Goal: Task Accomplishment & Management: Use online tool/utility

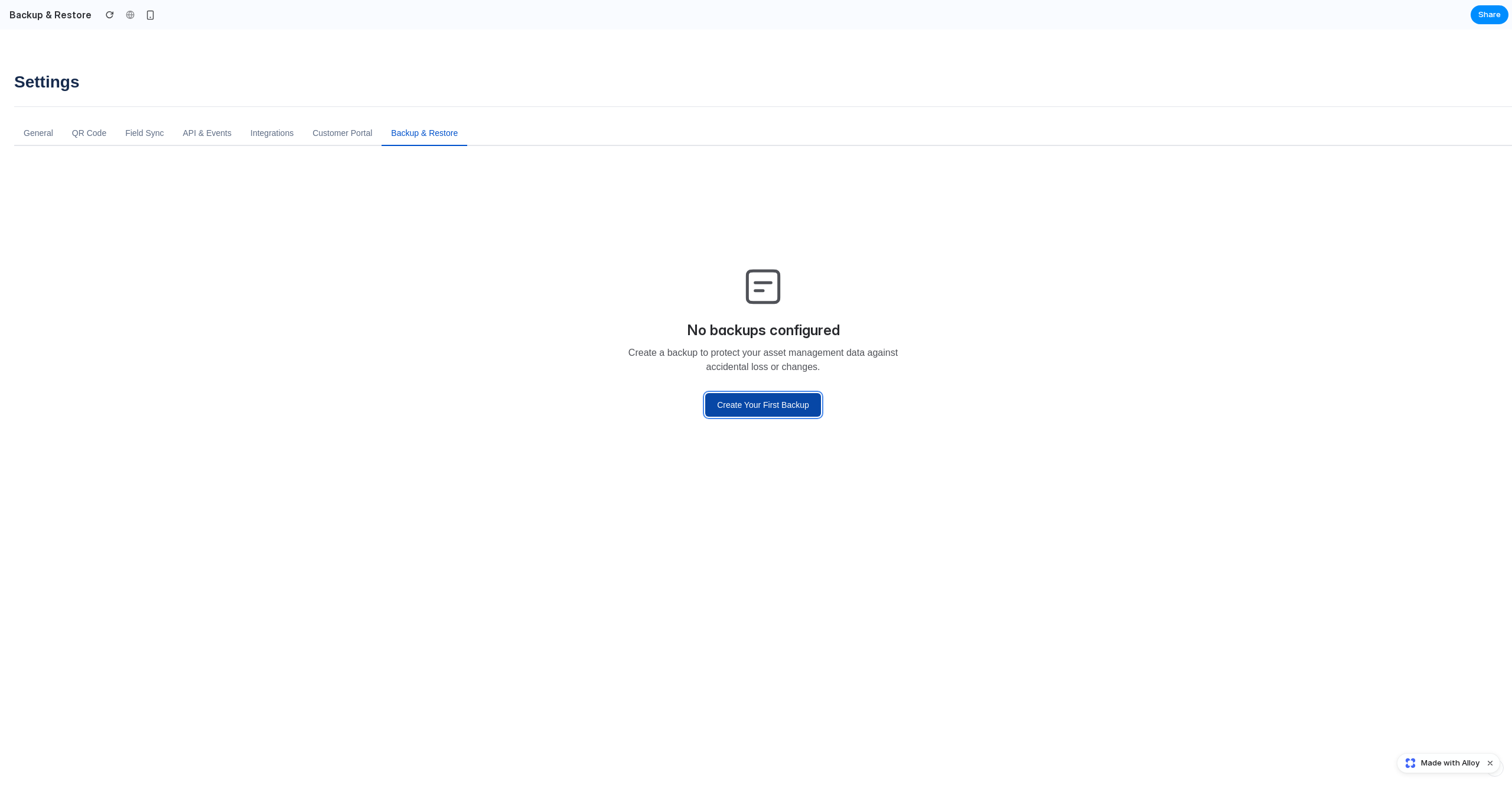
click at [729, 413] on button "Create Your First Backup" at bounding box center [763, 405] width 116 height 24
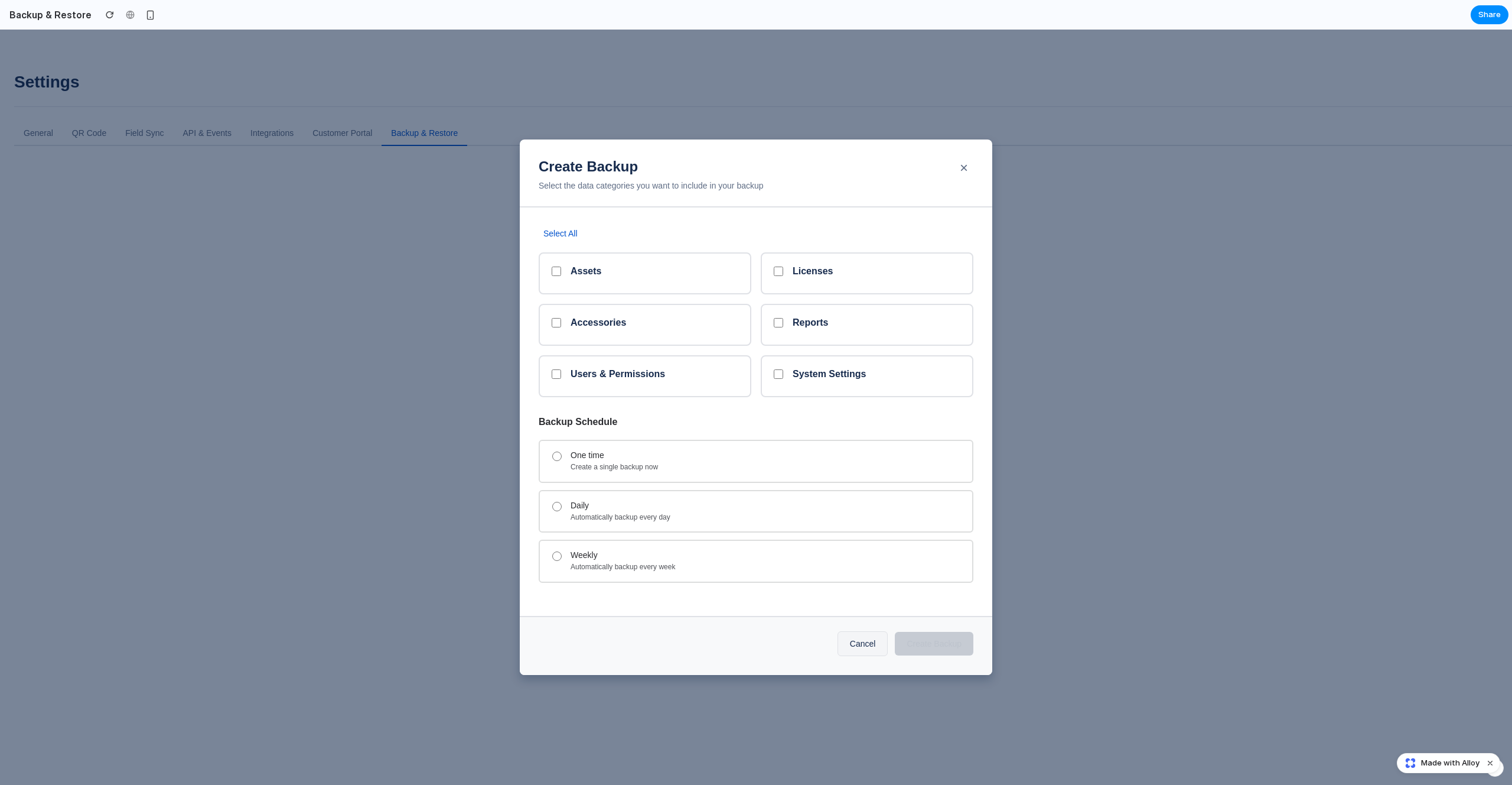
click at [577, 244] on div "Select All Assets Licenses Accessories Reports Users & Permissions System Setti…" at bounding box center [756, 312] width 435 height 172
click at [573, 234] on button "Select All" at bounding box center [561, 233] width 44 height 14
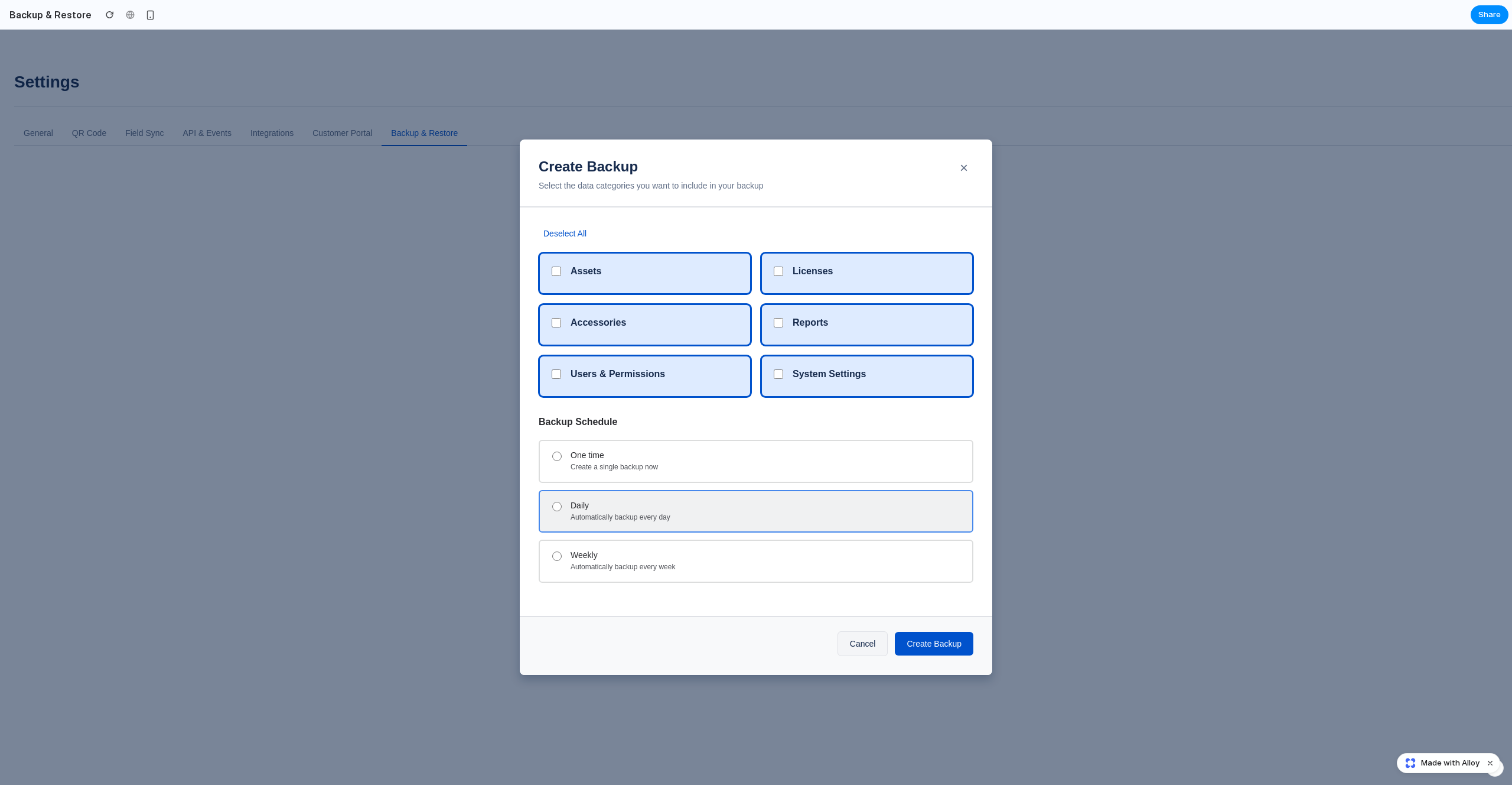
click at [636, 508] on div "Daily" at bounding box center [767, 506] width 392 height 10
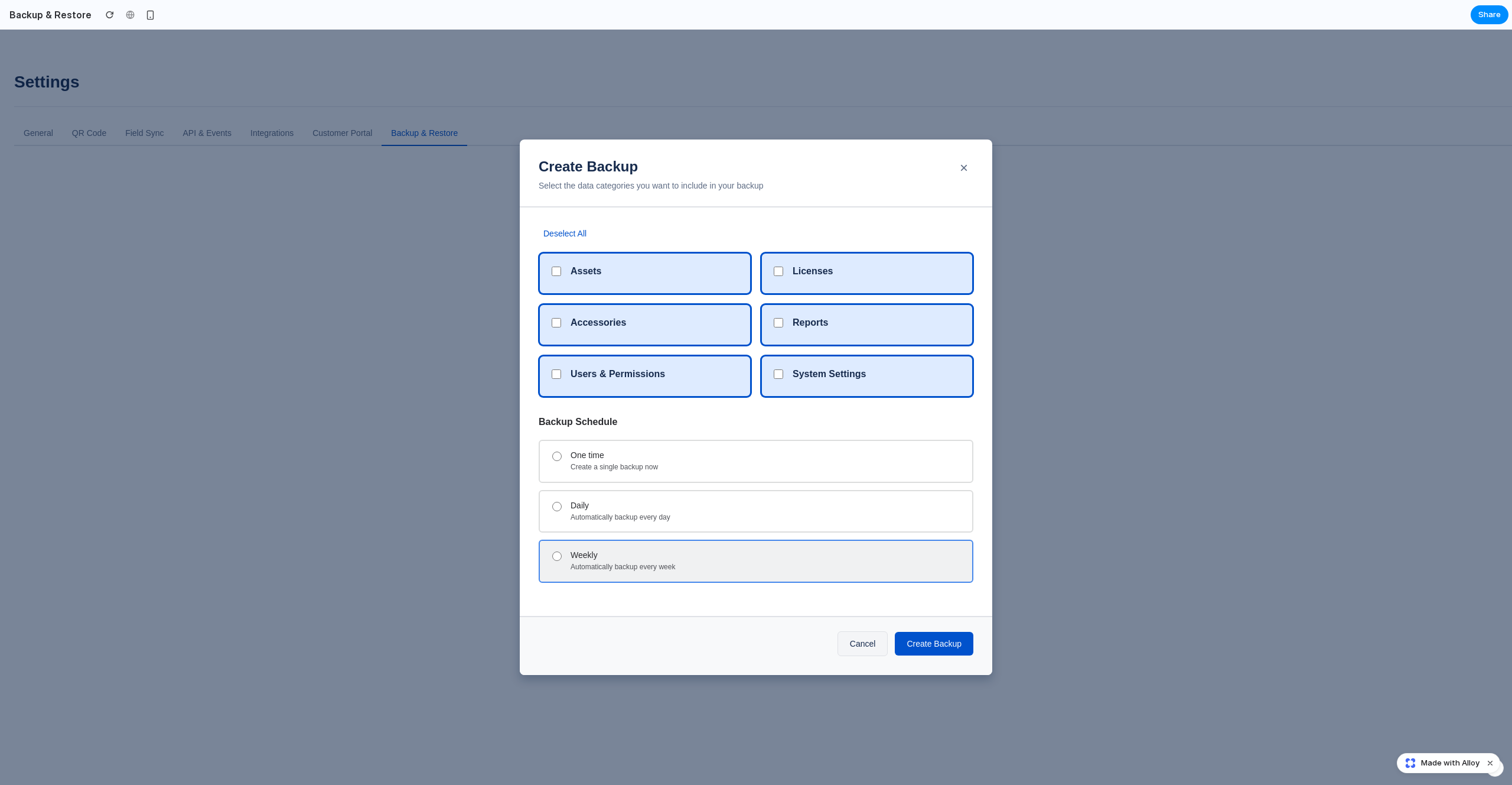
click at [630, 556] on div "Weekly" at bounding box center [767, 555] width 392 height 10
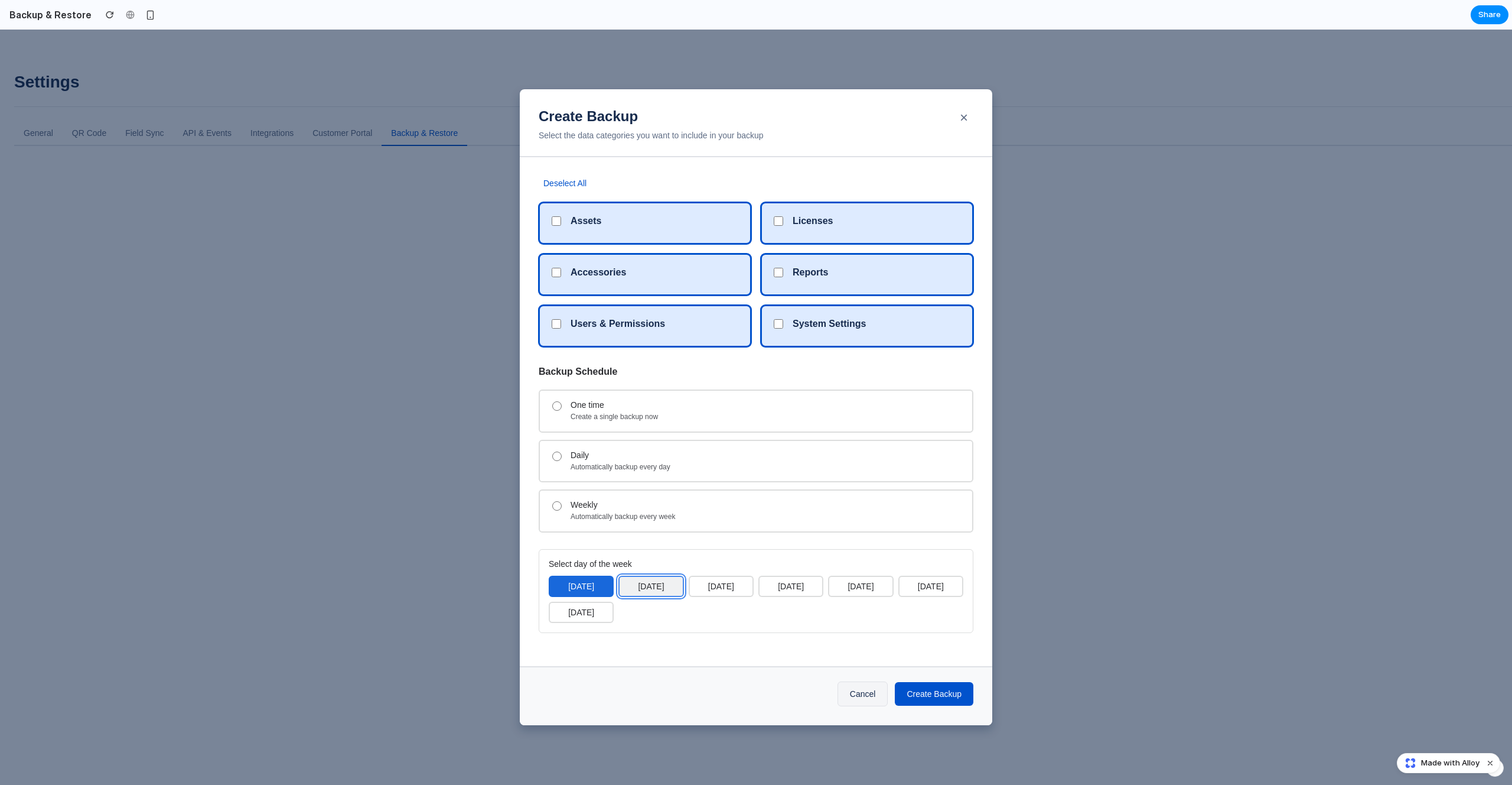
click at [646, 596] on button "[DATE]" at bounding box center [650, 585] width 65 height 21
click at [731, 586] on button "[DATE]" at bounding box center [721, 585] width 65 height 21
click at [791, 590] on button "[DATE]" at bounding box center [791, 585] width 65 height 21
click at [846, 589] on button "[DATE]" at bounding box center [860, 585] width 65 height 21
click at [955, 590] on button "[DATE]" at bounding box center [930, 585] width 65 height 21
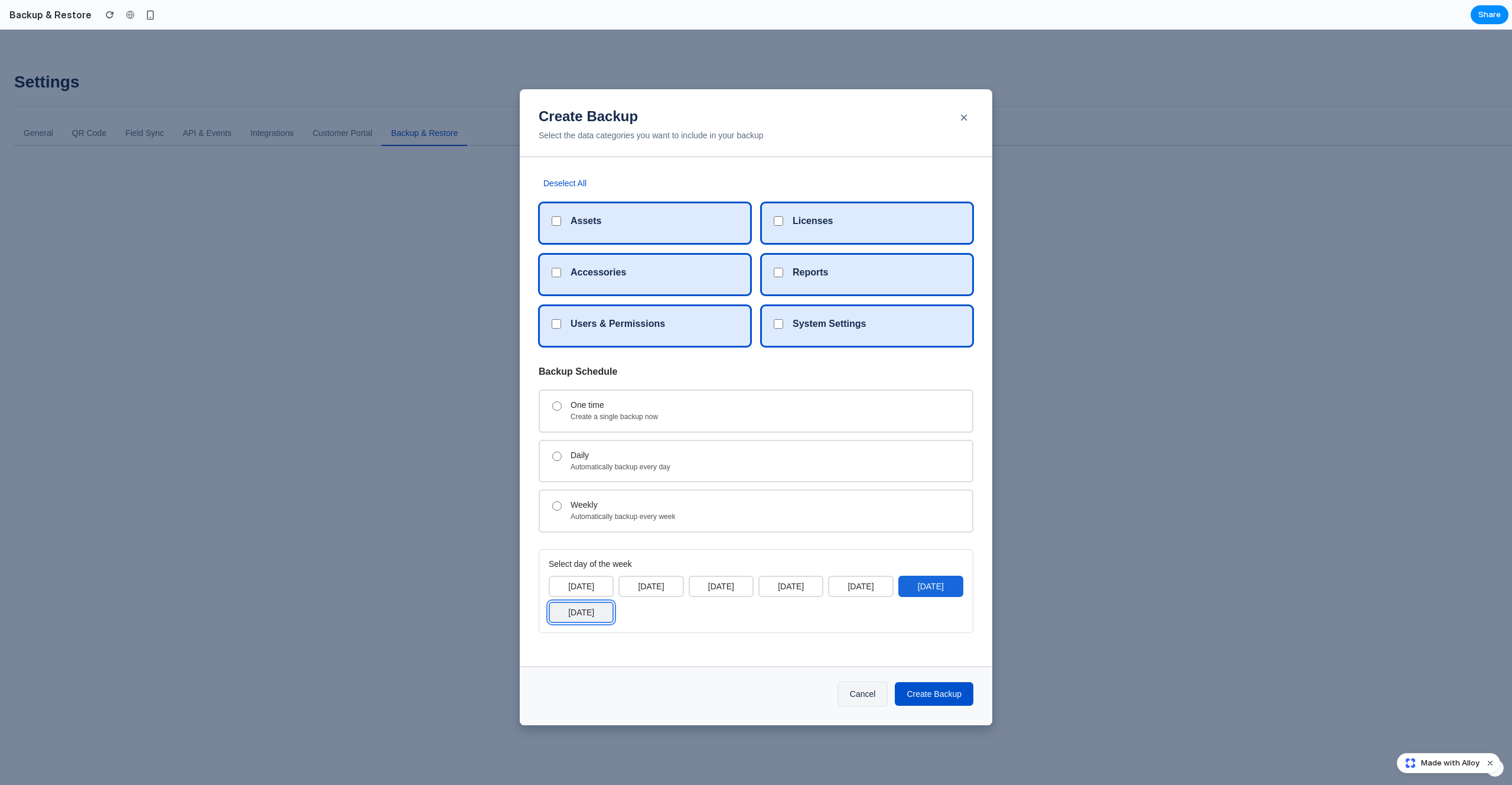
click at [594, 609] on button "[DATE]" at bounding box center [581, 612] width 65 height 21
drag, startPoint x: 583, startPoint y: 586, endPoint x: 636, endPoint y: 589, distance: 53.1
click at [583, 586] on button "[DATE]" at bounding box center [581, 585] width 65 height 21
click at [636, 589] on button "[DATE]" at bounding box center [650, 585] width 65 height 21
click at [731, 591] on button "[DATE]" at bounding box center [721, 585] width 65 height 21
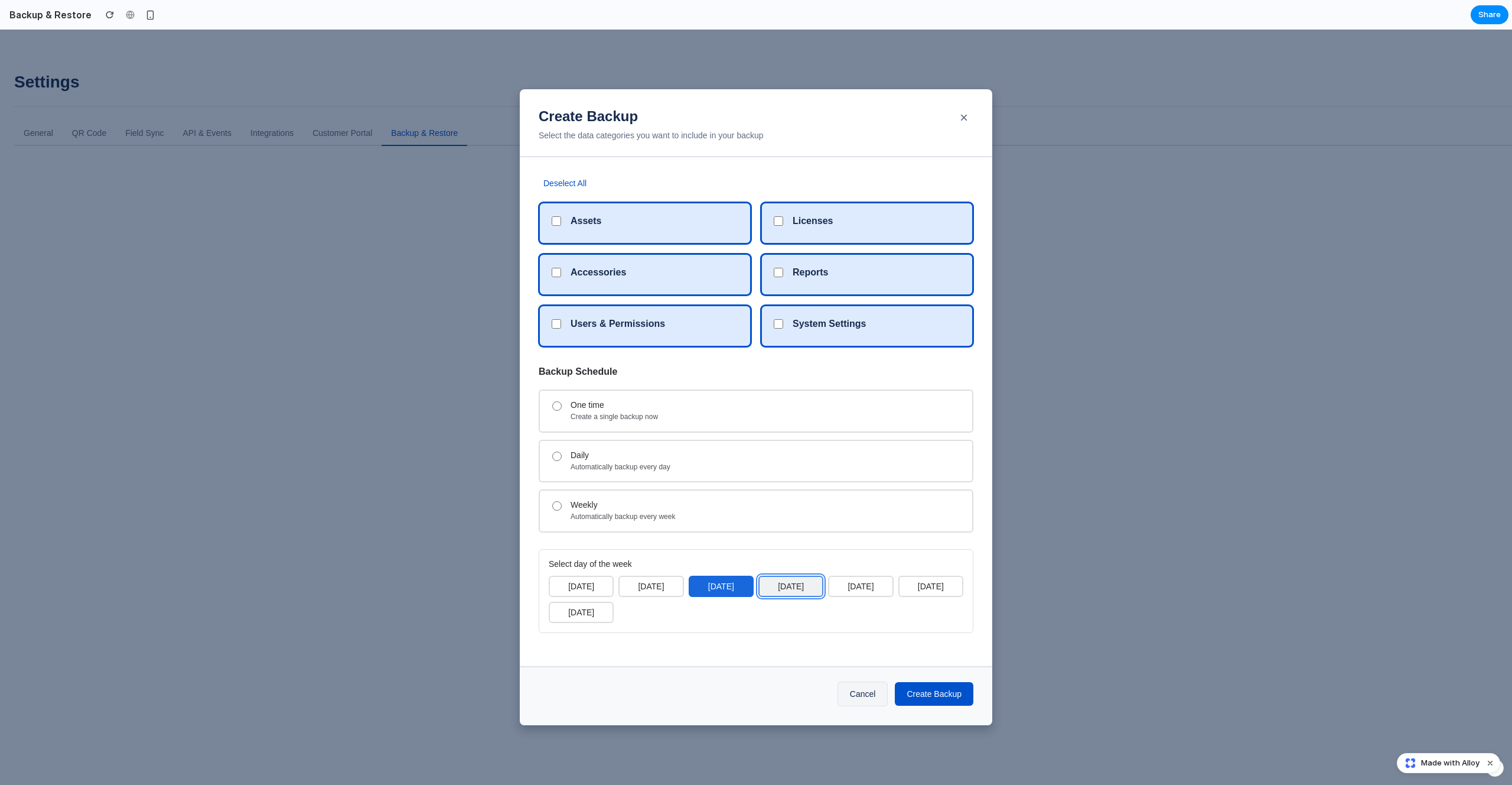
click at [822, 588] on button "[DATE]" at bounding box center [791, 585] width 65 height 21
click at [889, 583] on button "[DATE]" at bounding box center [860, 585] width 65 height 21
click at [926, 588] on button "[DATE]" at bounding box center [930, 585] width 65 height 21
drag, startPoint x: 591, startPoint y: 612, endPoint x: 590, endPoint y: 580, distance: 32.0
click at [591, 612] on button "[DATE]" at bounding box center [581, 612] width 65 height 21
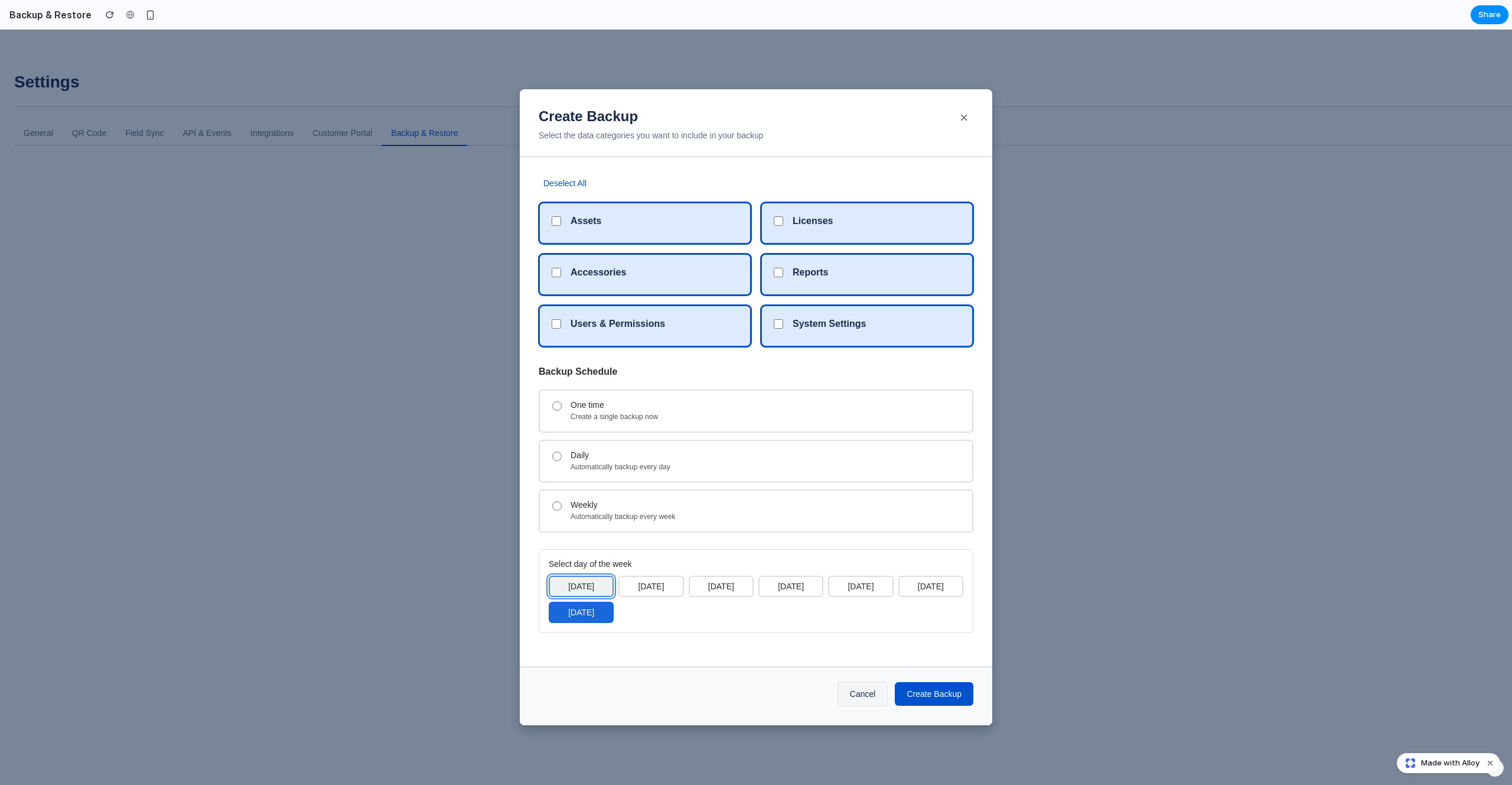
click at [590, 580] on button "[DATE]" at bounding box center [581, 585] width 65 height 21
drag, startPoint x: 664, startPoint y: 591, endPoint x: 724, endPoint y: 587, distance: 60.1
click at [663, 591] on button "[DATE]" at bounding box center [650, 585] width 65 height 21
drag, startPoint x: 724, startPoint y: 587, endPoint x: 745, endPoint y: 585, distance: 21.1
click at [726, 588] on button "[DATE]" at bounding box center [721, 585] width 65 height 21
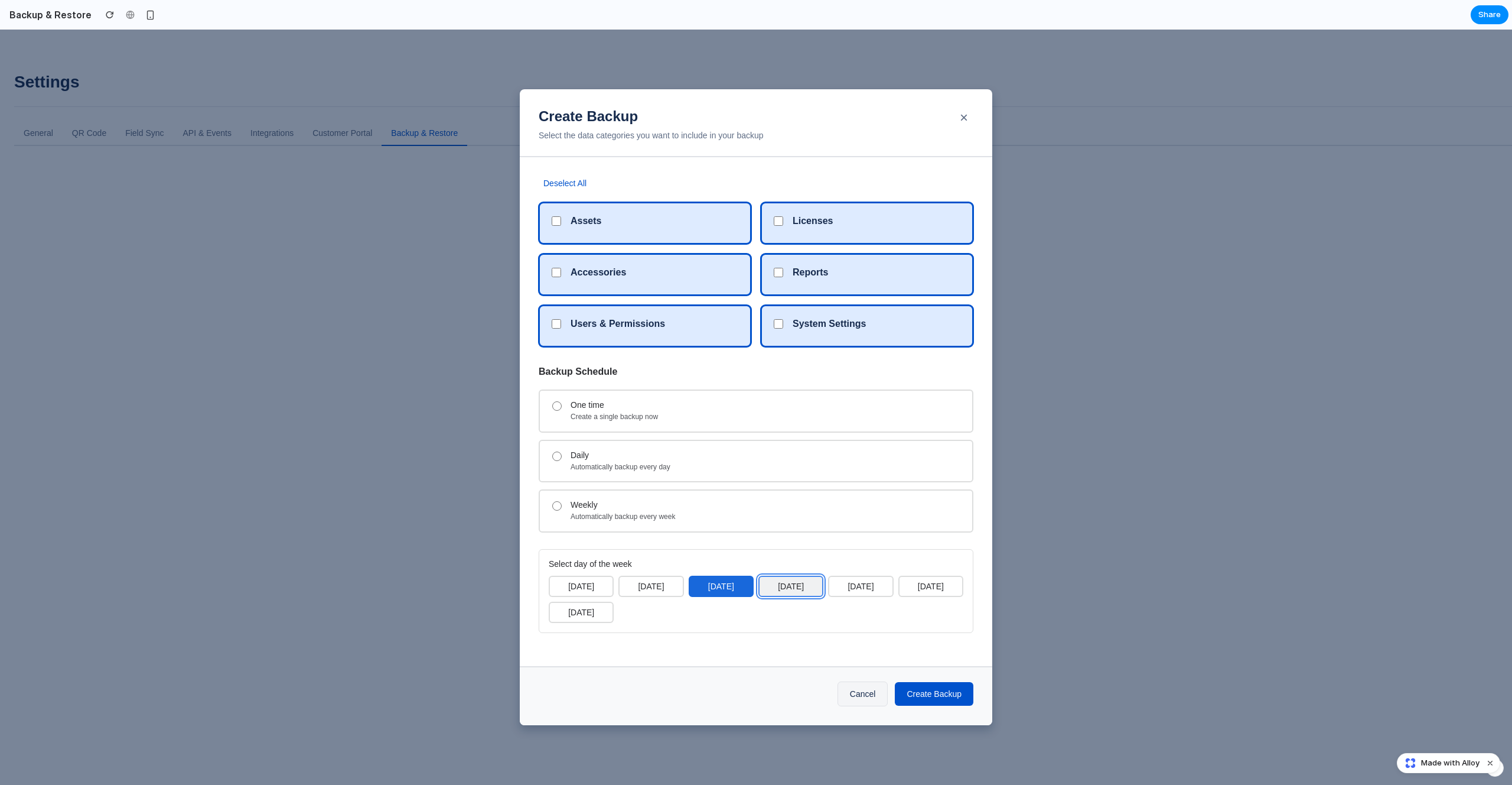
click at [814, 591] on button "[DATE]" at bounding box center [791, 585] width 65 height 21
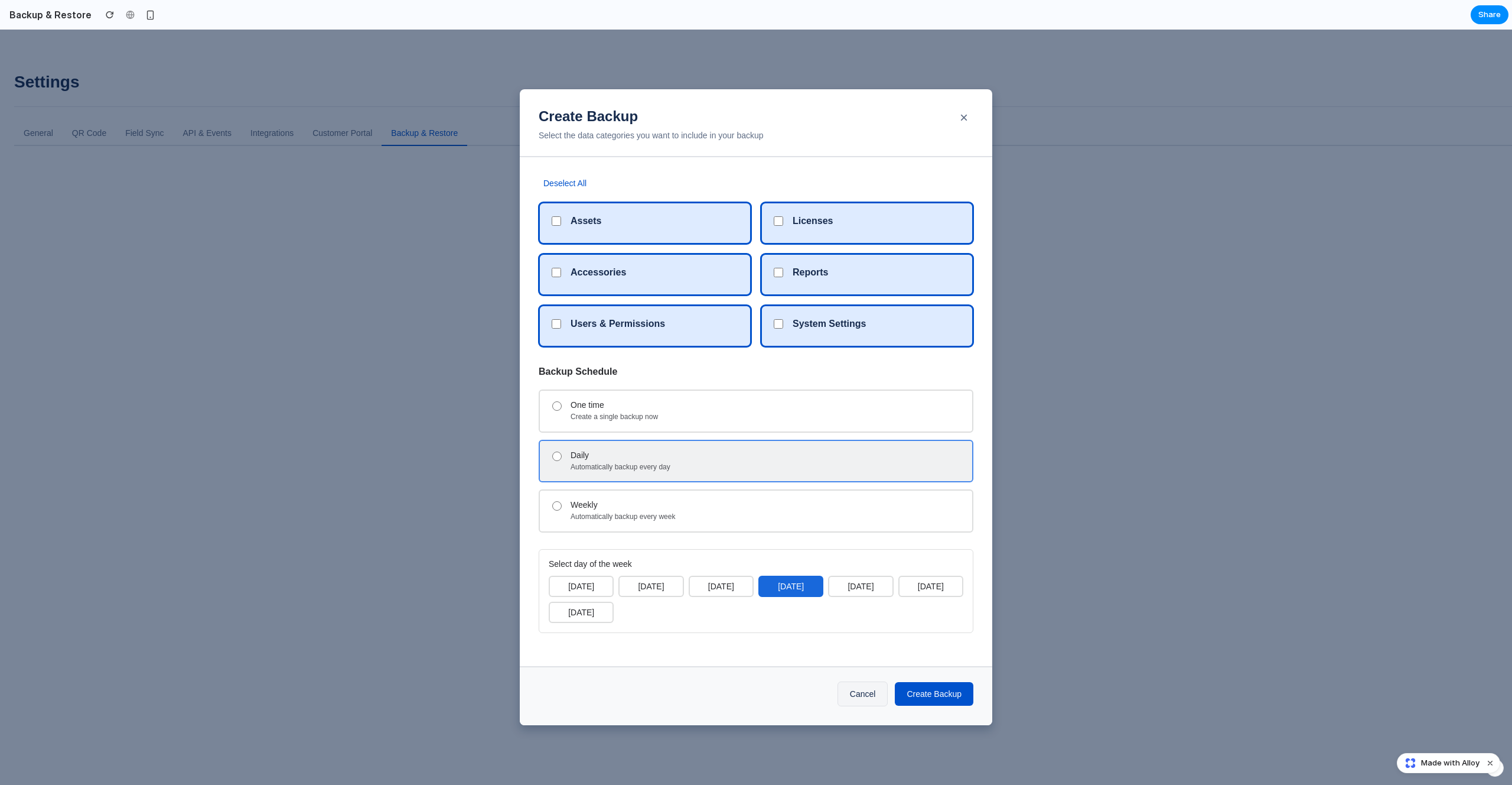
click at [662, 458] on div "Daily" at bounding box center [767, 455] width 392 height 10
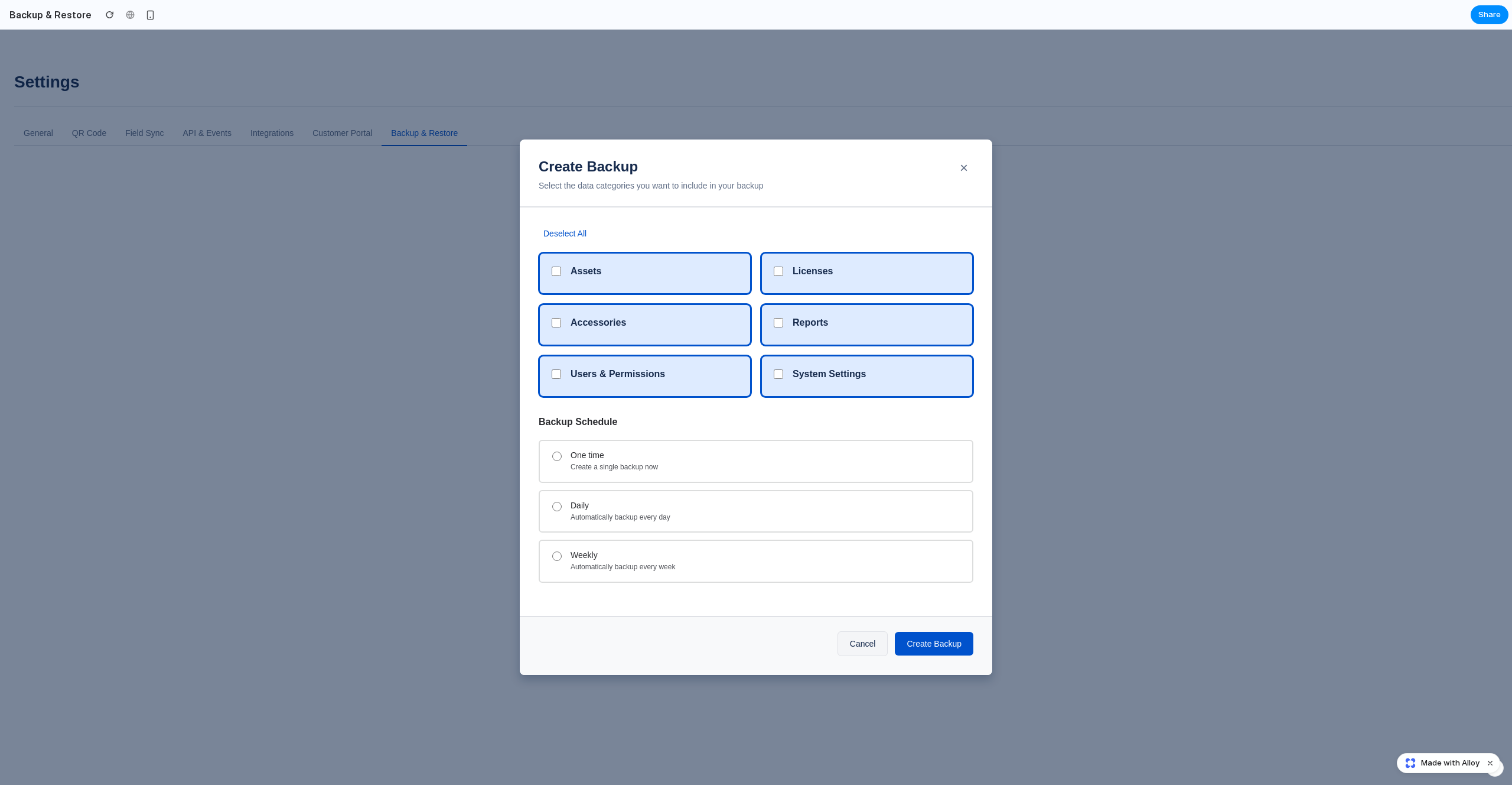
click at [631, 486] on div "One time Create a single backup now Daily Automatically backup every day Weekly…" at bounding box center [756, 511] width 435 height 142
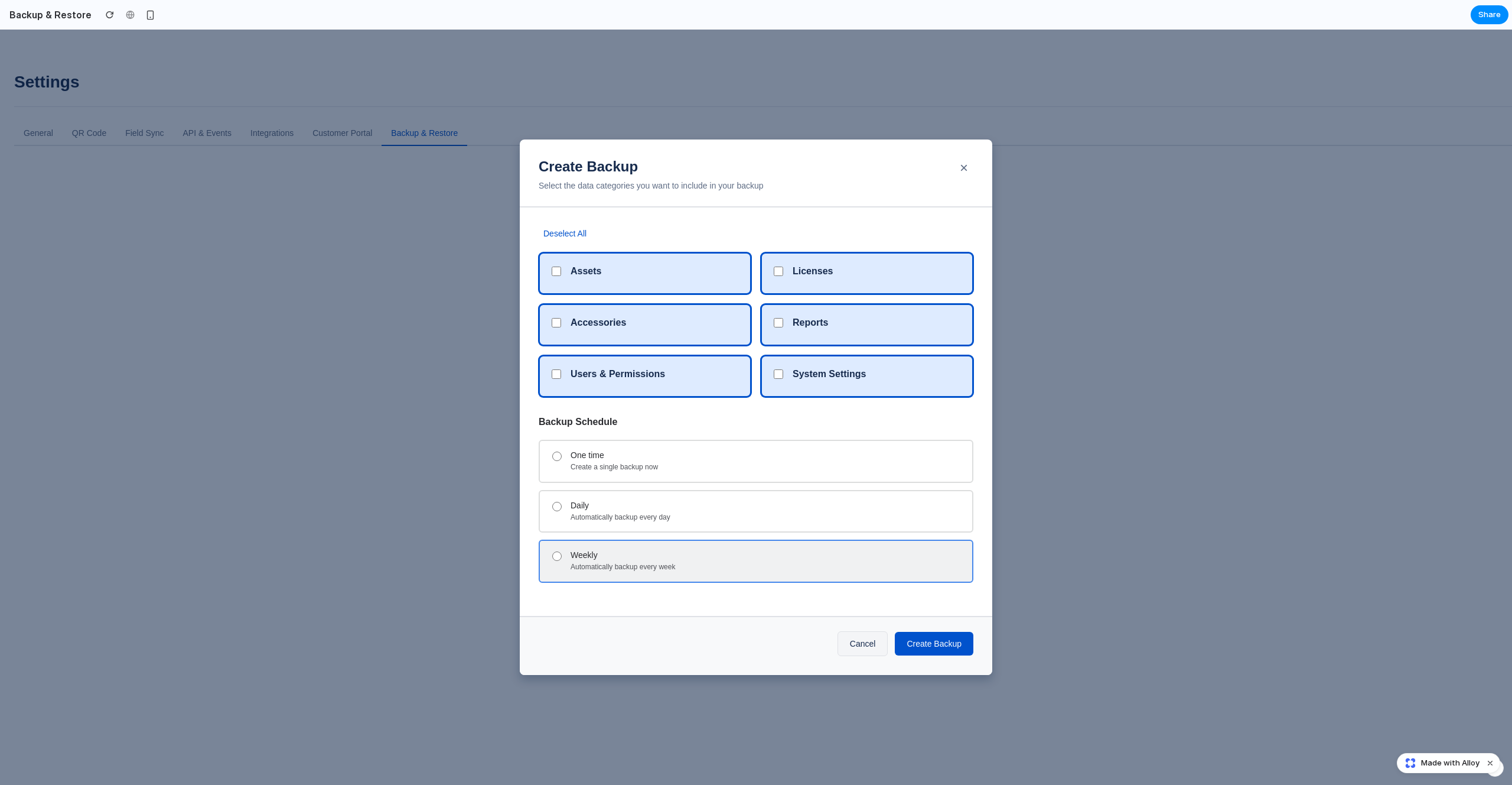
click at [624, 571] on div "Automatically backup every week" at bounding box center [767, 567] width 392 height 9
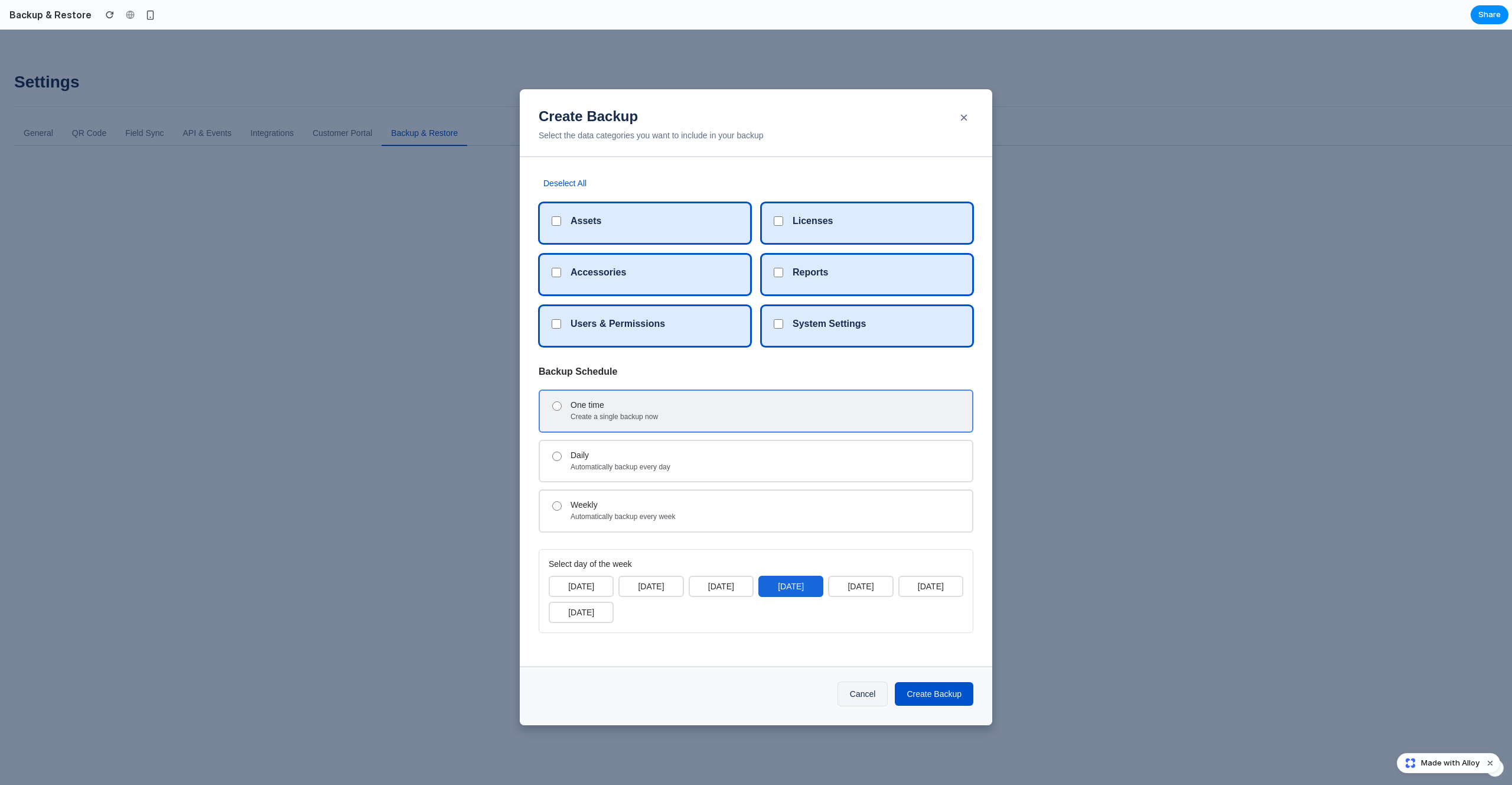
click at [613, 423] on div "One time Create a single backup now" at bounding box center [756, 410] width 435 height 42
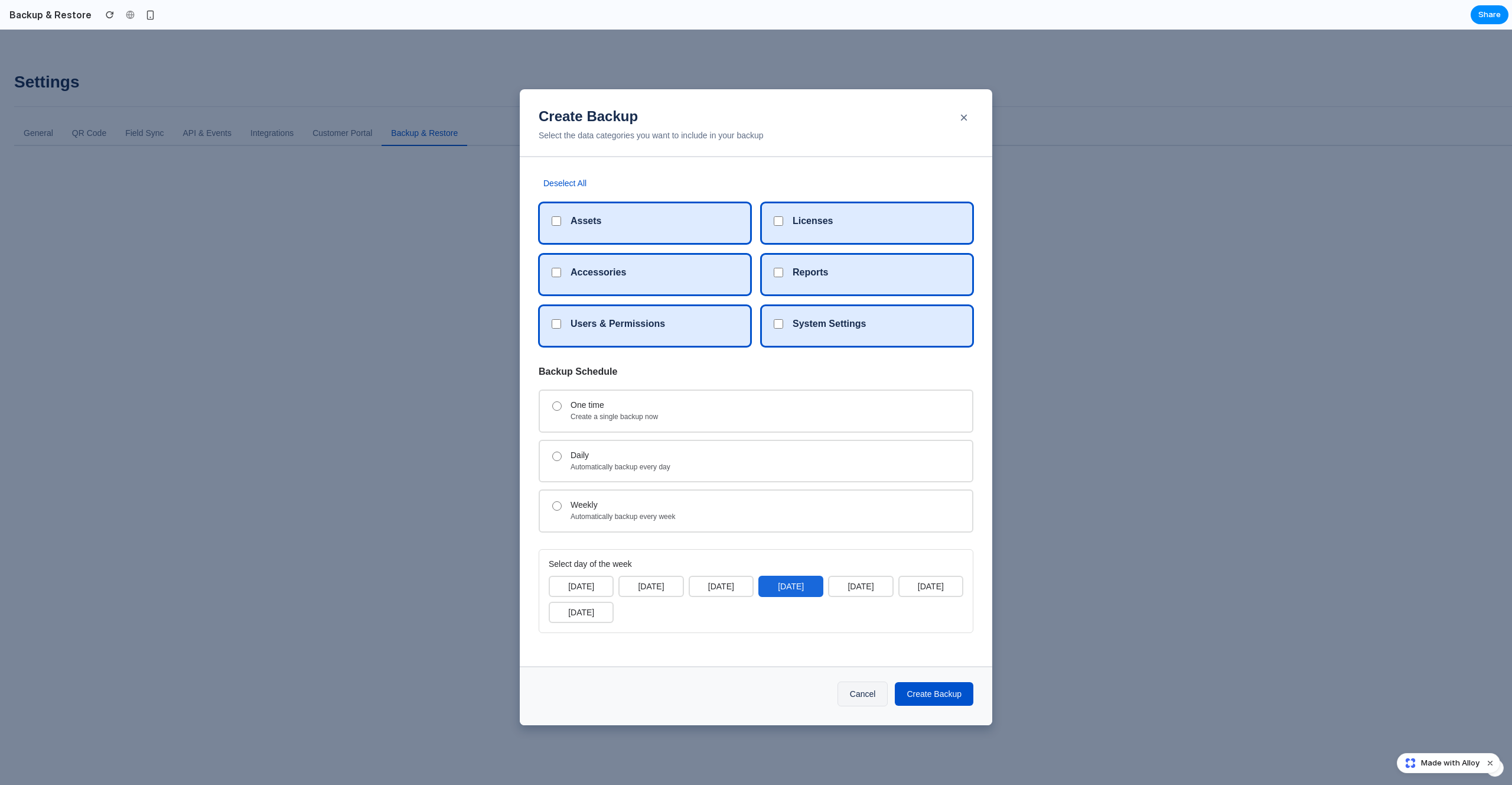
click at [569, 215] on div "Assets" at bounding box center [644, 223] width 212 height 42
click at [595, 218] on h5 "Assets" at bounding box center [586, 220] width 30 height 11
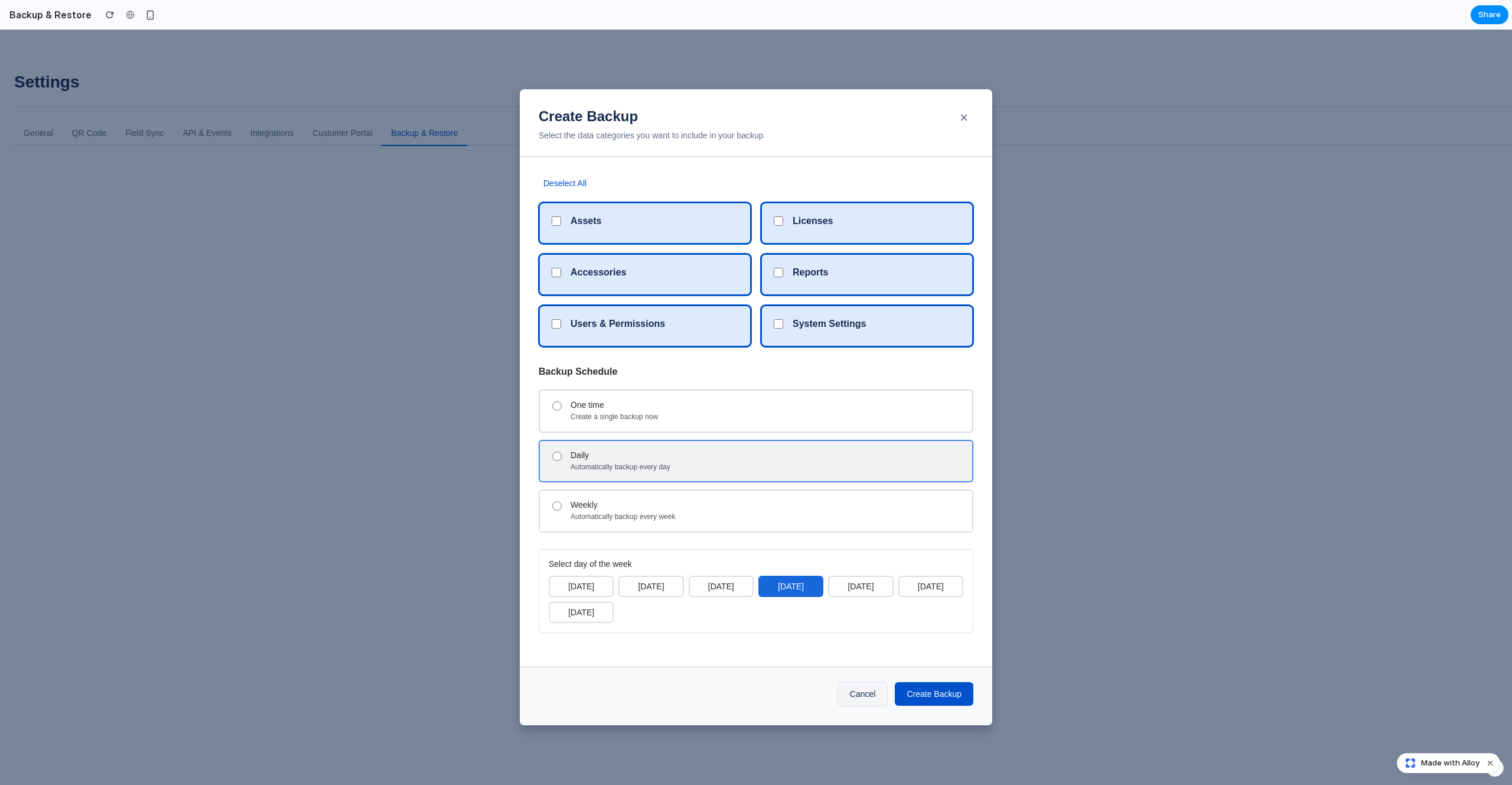
click at [606, 468] on div "Automatically backup every day" at bounding box center [767, 467] width 392 height 9
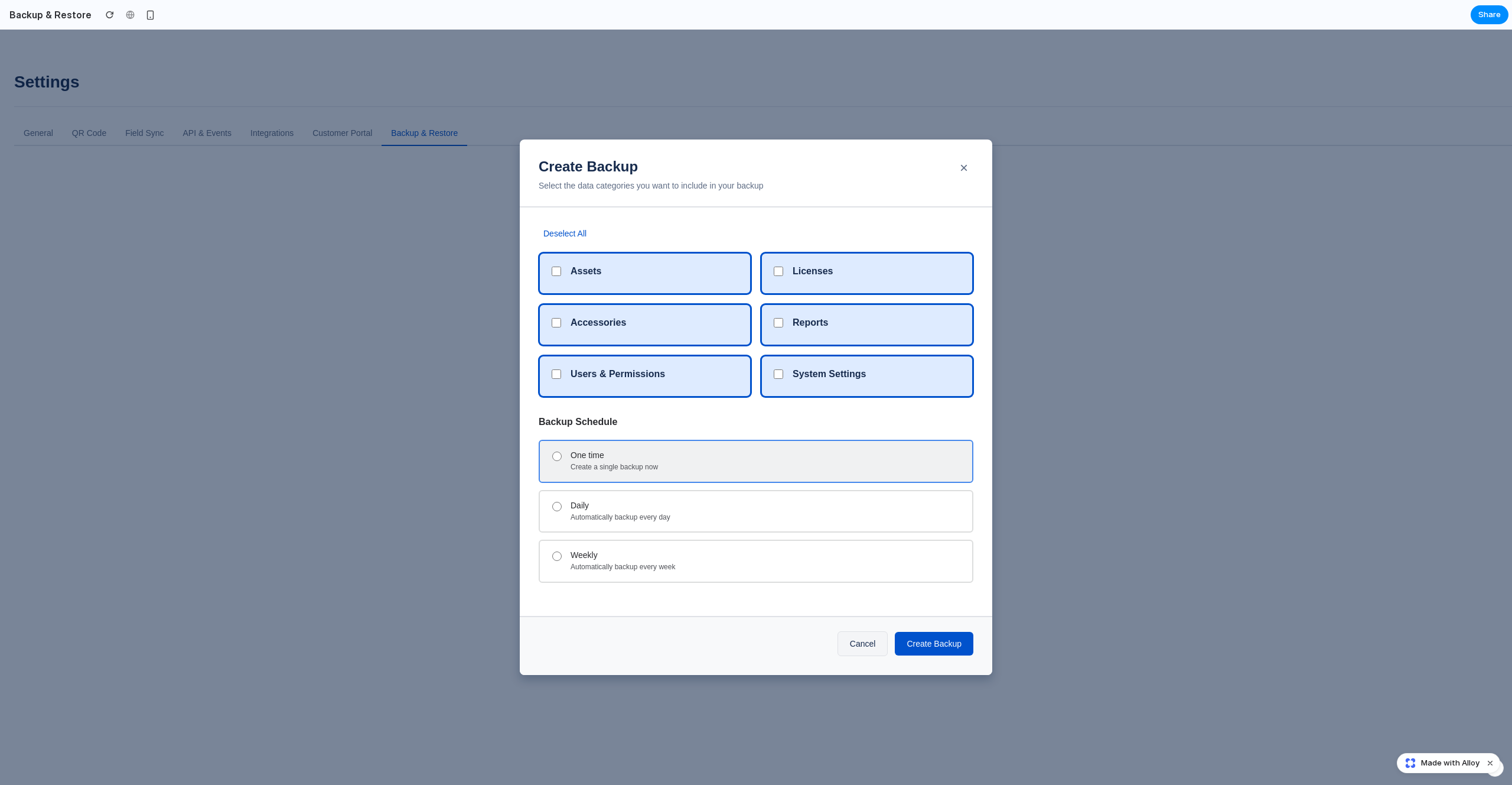
click at [689, 474] on div "One time Create a single backup now" at bounding box center [756, 461] width 435 height 42
click at [664, 457] on div "One time" at bounding box center [767, 455] width 392 height 10
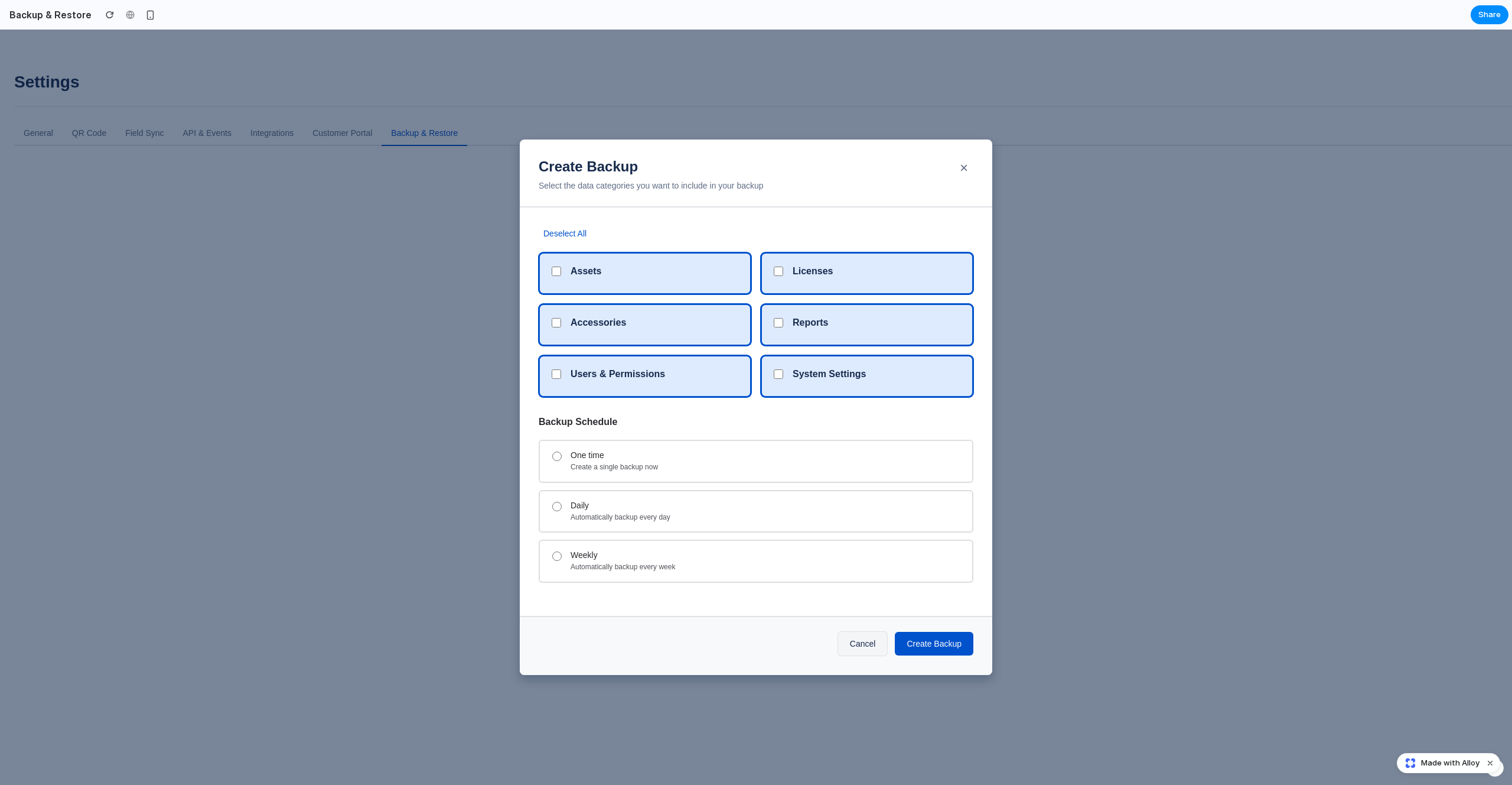
drag, startPoint x: 649, startPoint y: 362, endPoint x: 641, endPoint y: 367, distance: 9.4
click at [649, 364] on div "Users & Permissions" at bounding box center [644, 376] width 212 height 42
click at [669, 318] on div "Accessories" at bounding box center [655, 324] width 167 height 16
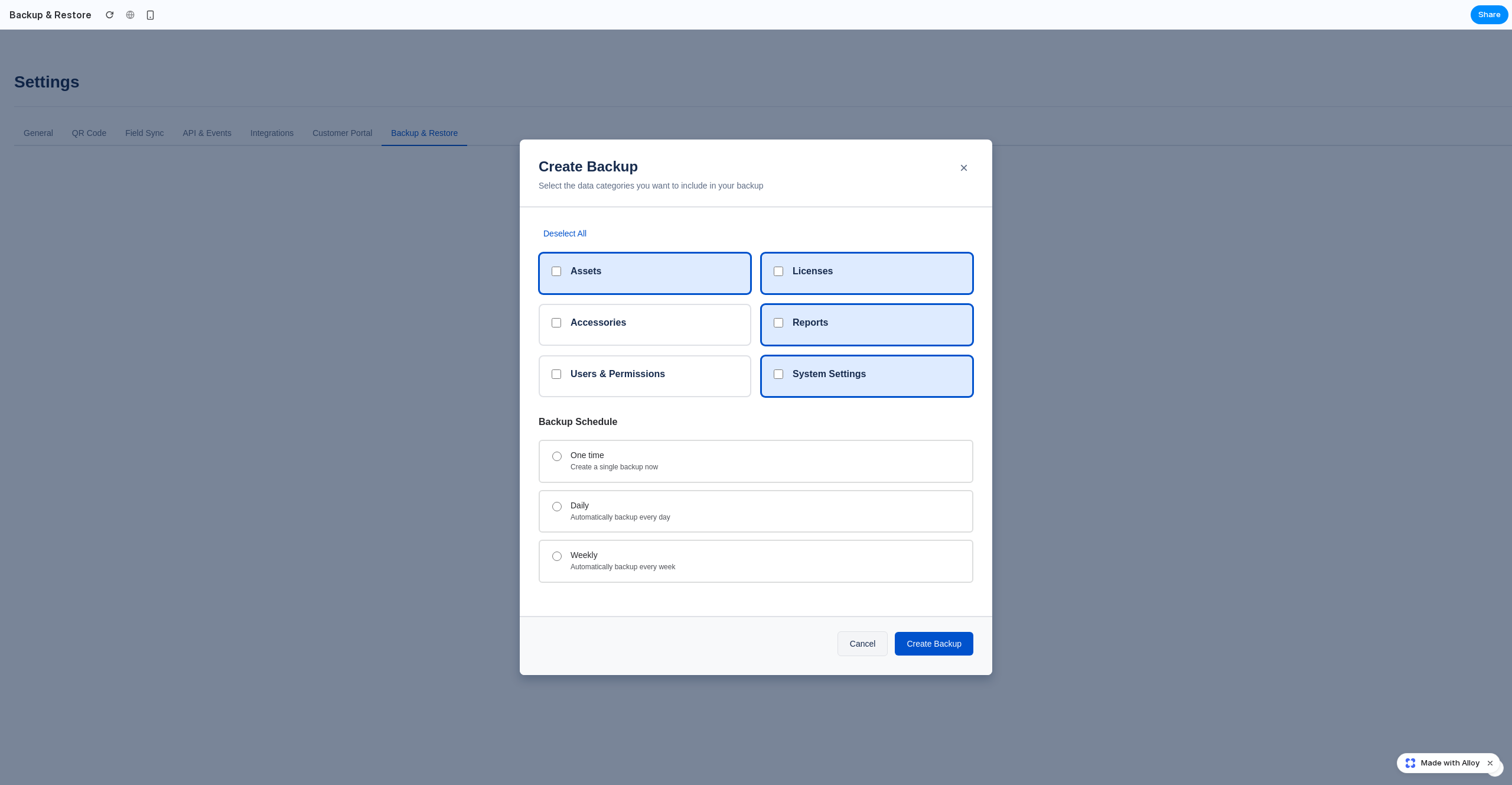
click at [659, 272] on div "Assets" at bounding box center [655, 273] width 167 height 16
click at [824, 368] on h5 "System Settings" at bounding box center [829, 373] width 74 height 11
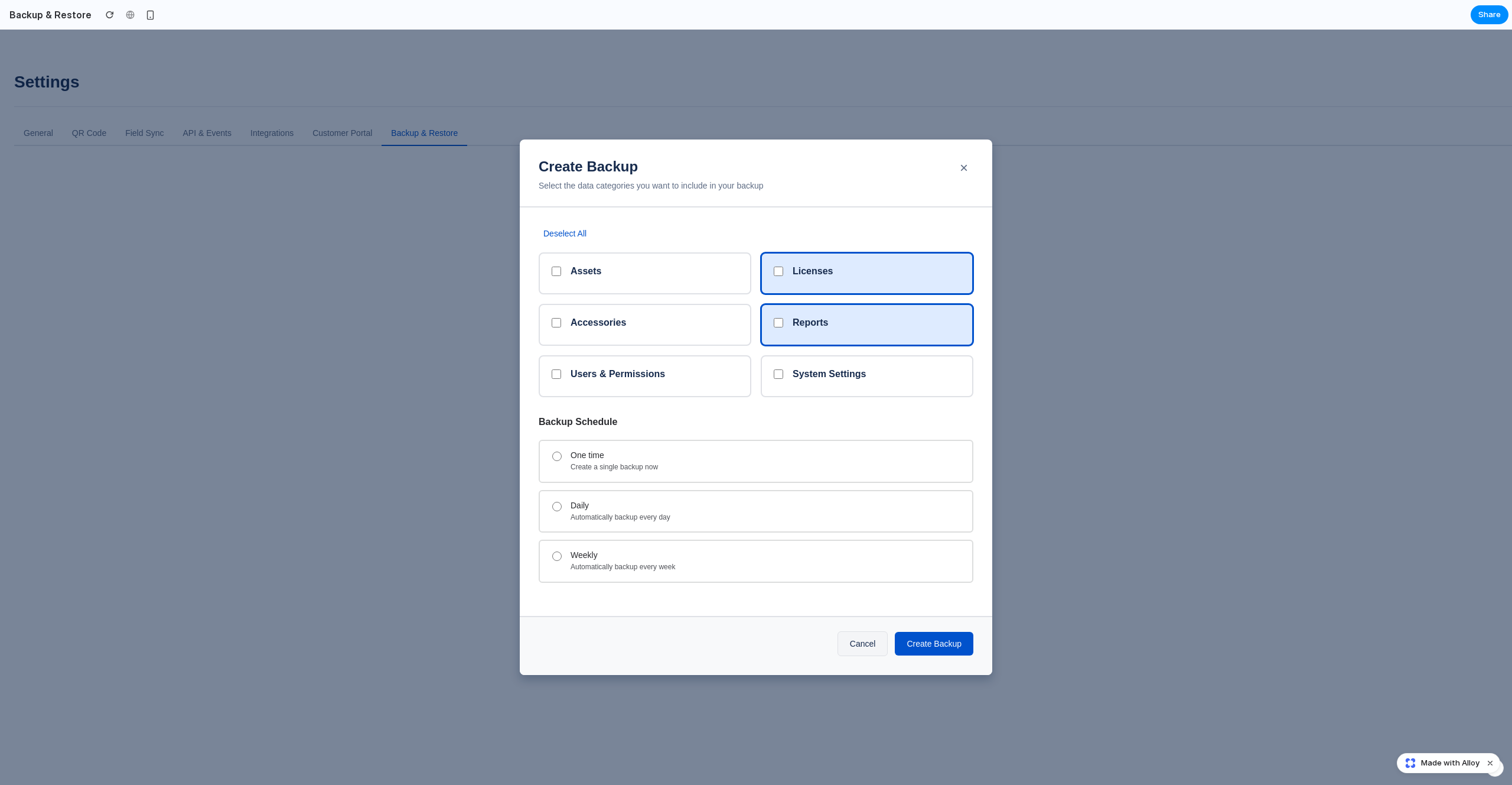
click at [818, 327] on h5 "Reports" at bounding box center [810, 321] width 36 height 11
click at [802, 273] on h5 "Licenses" at bounding box center [813, 271] width 41 height 11
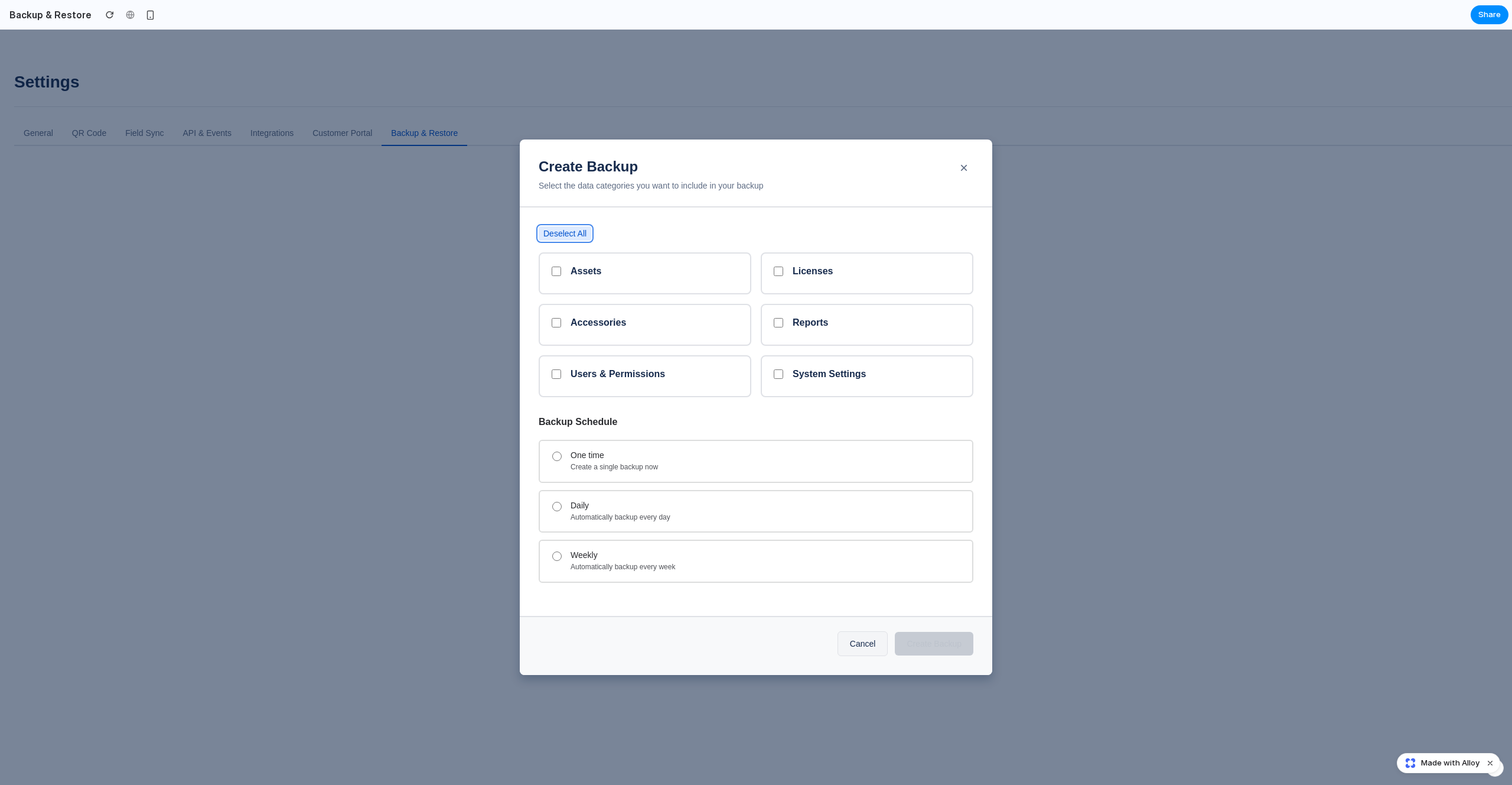
click at [575, 234] on button "Deselect All" at bounding box center [565, 233] width 52 height 14
click at [575, 234] on button "Select All" at bounding box center [561, 233] width 44 height 14
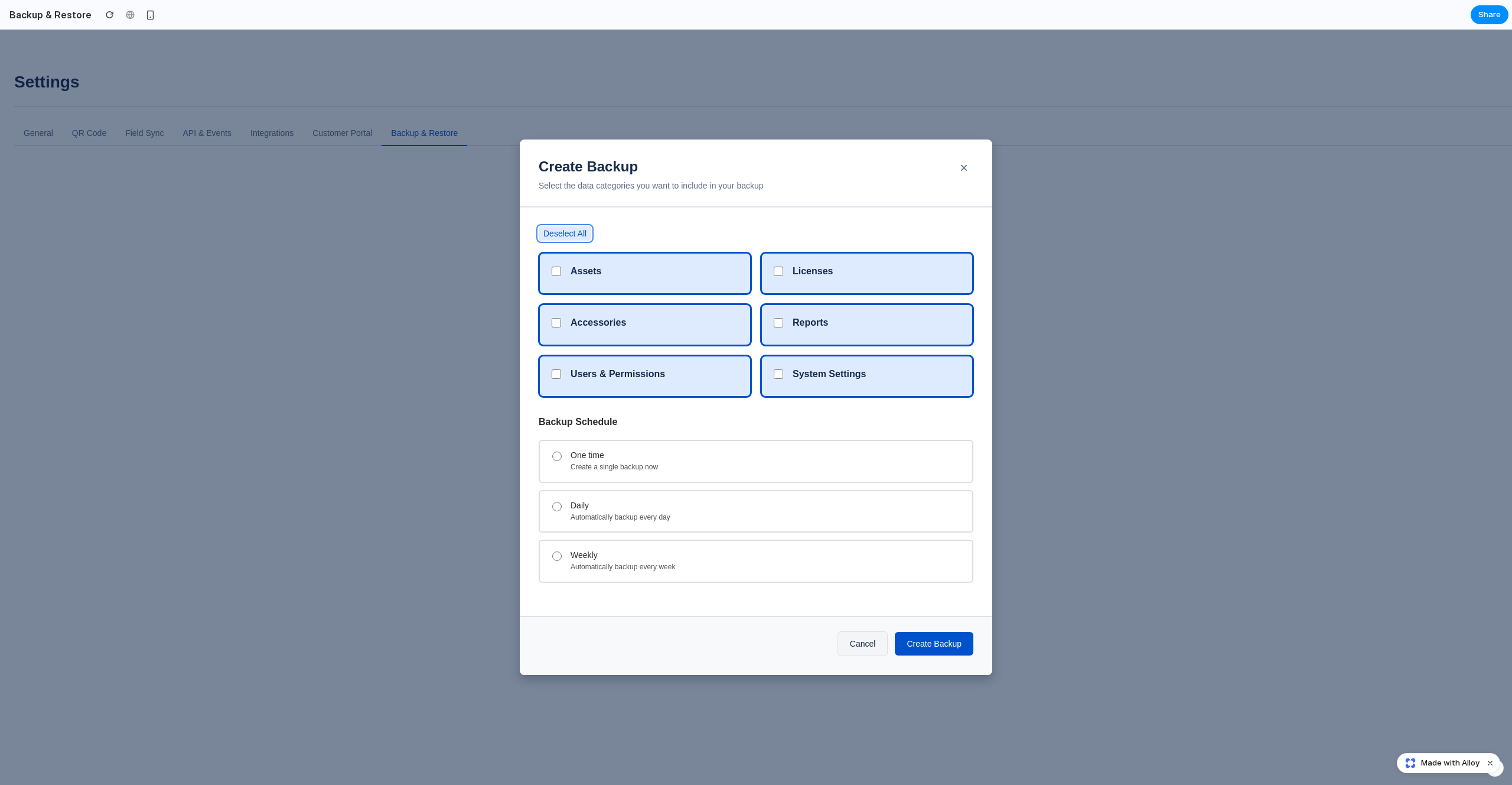
click at [575, 234] on button "Deselect All" at bounding box center [565, 233] width 52 height 14
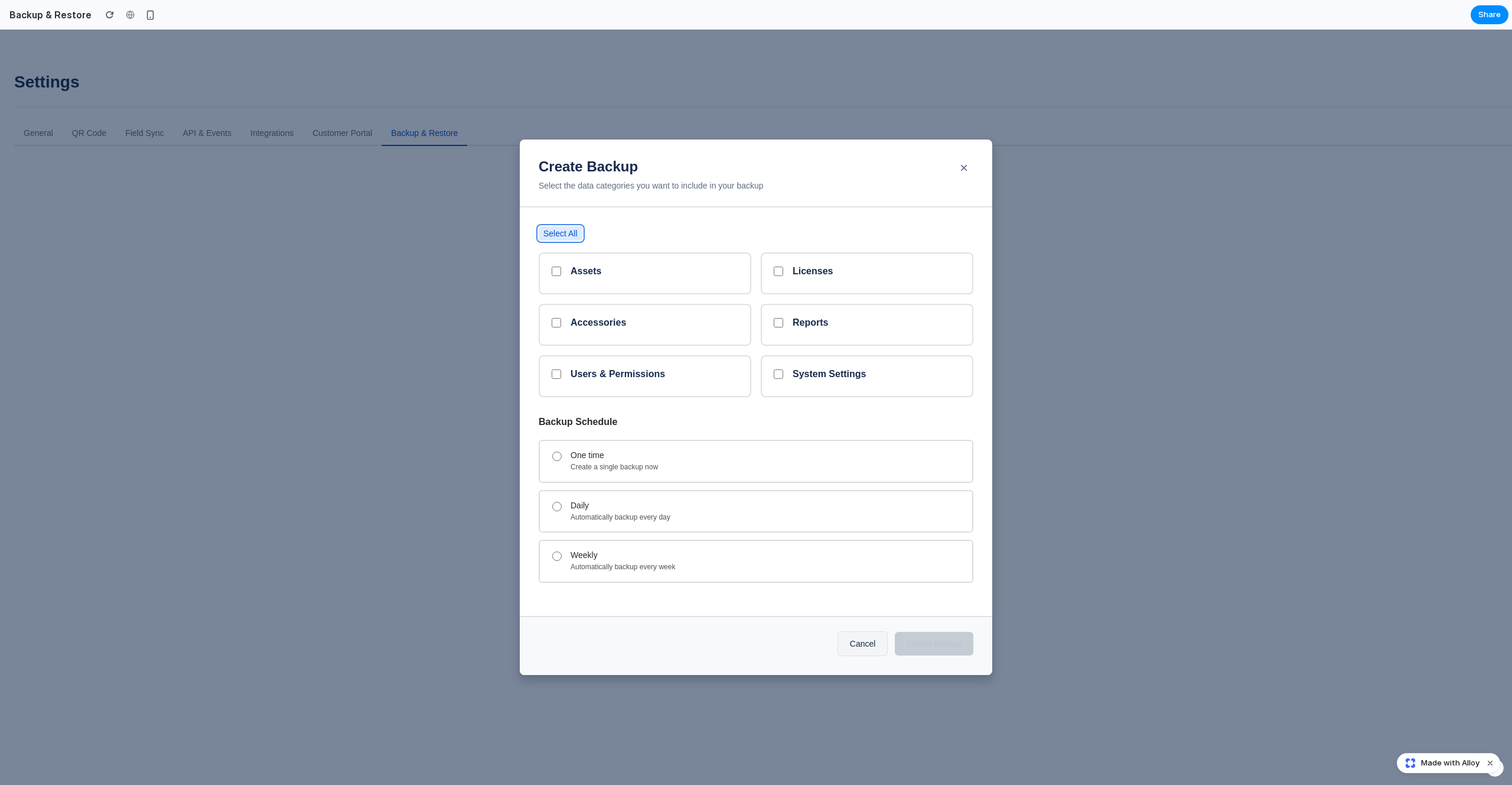
click at [575, 234] on button "Select All" at bounding box center [561, 233] width 44 height 14
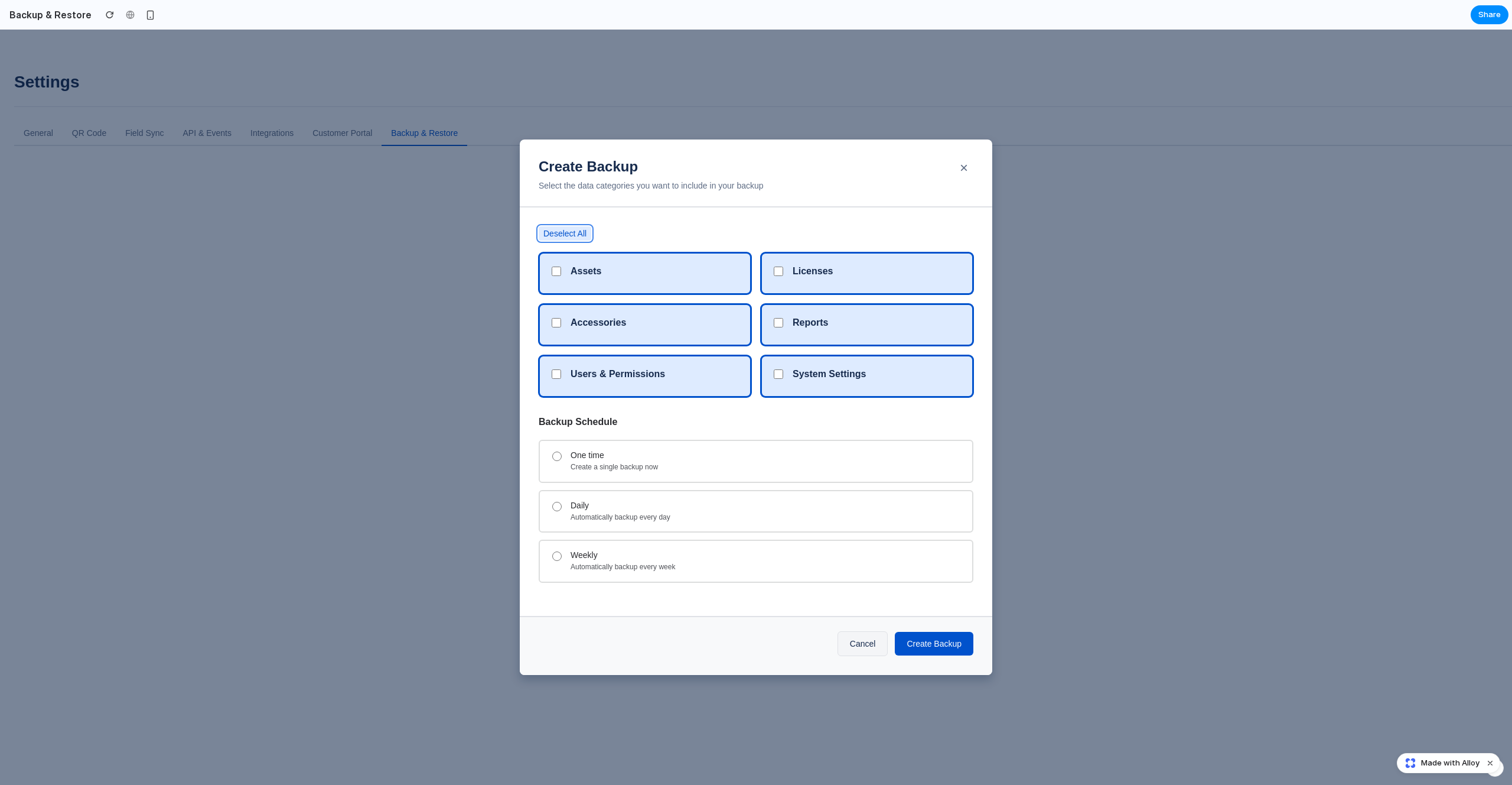
click at [575, 234] on button "Deselect All" at bounding box center [565, 233] width 52 height 14
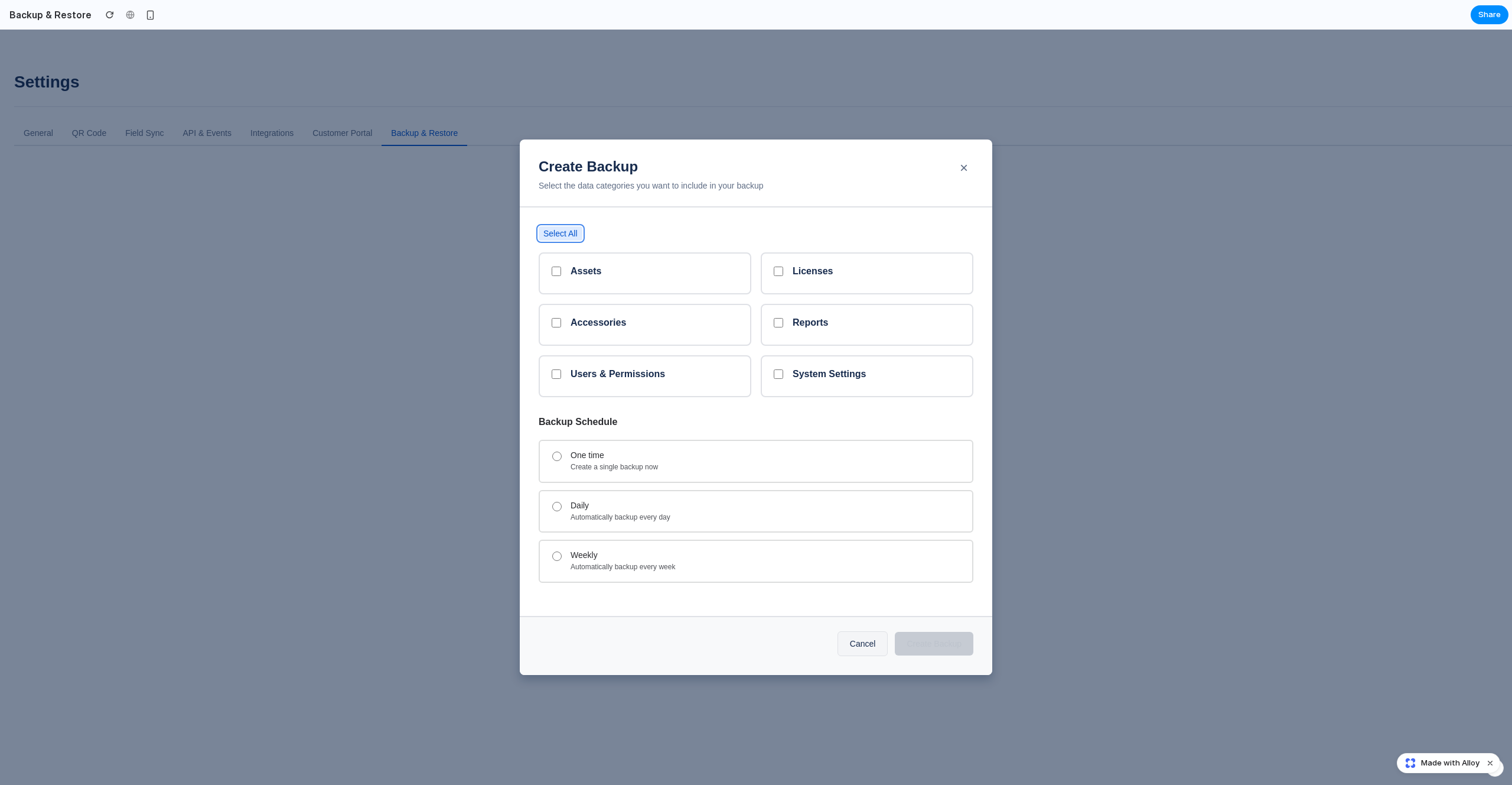
click at [575, 234] on button "Select All" at bounding box center [561, 233] width 44 height 14
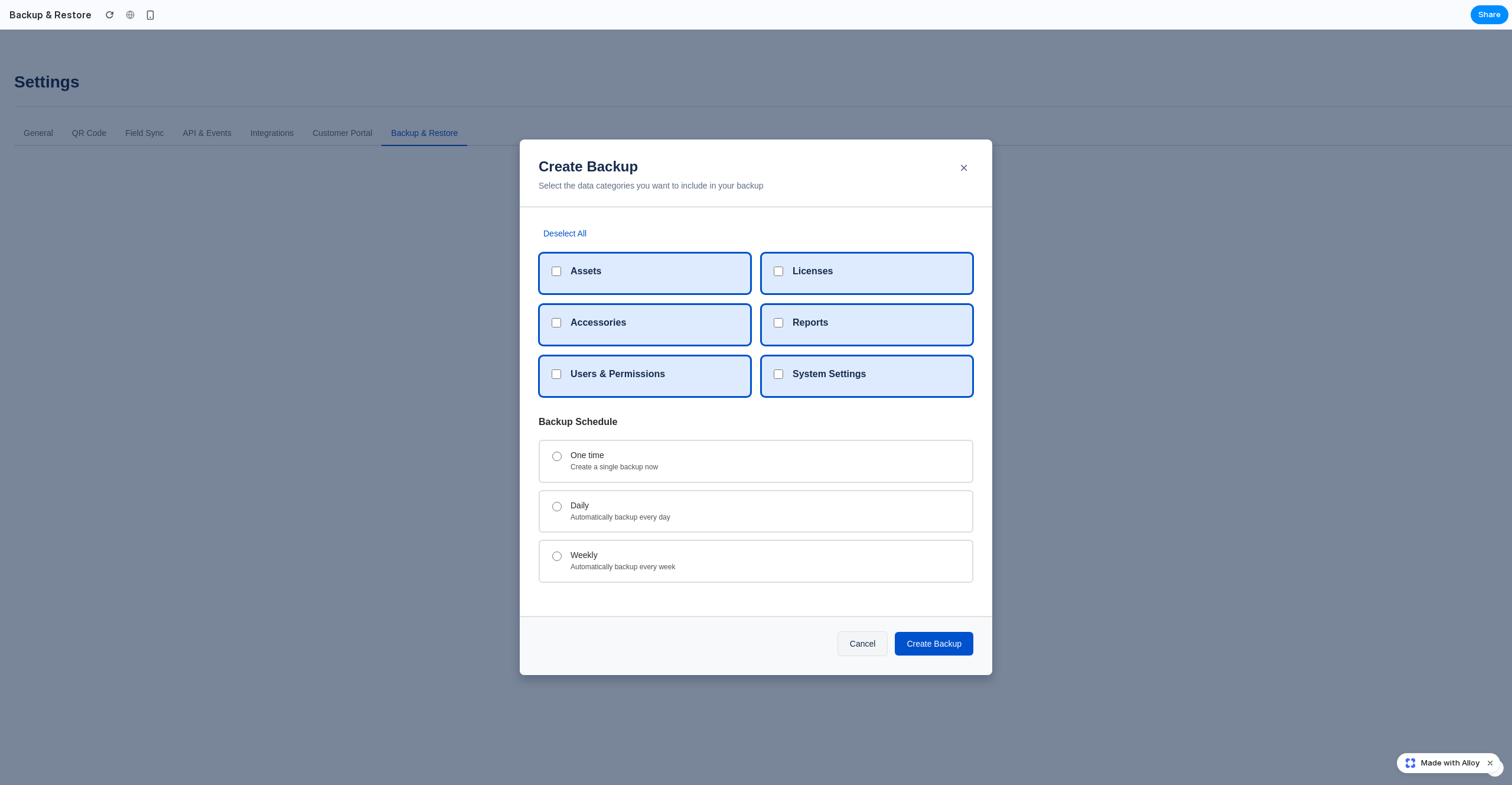
click at [627, 227] on div "Deselect All" at bounding box center [756, 233] width 435 height 14
click at [569, 219] on div "Deselect All Assets Licenses Accessories Reports Users & Permissions System Set…" at bounding box center [756, 411] width 473 height 409
click at [569, 227] on button "Deselect All" at bounding box center [565, 233] width 52 height 14
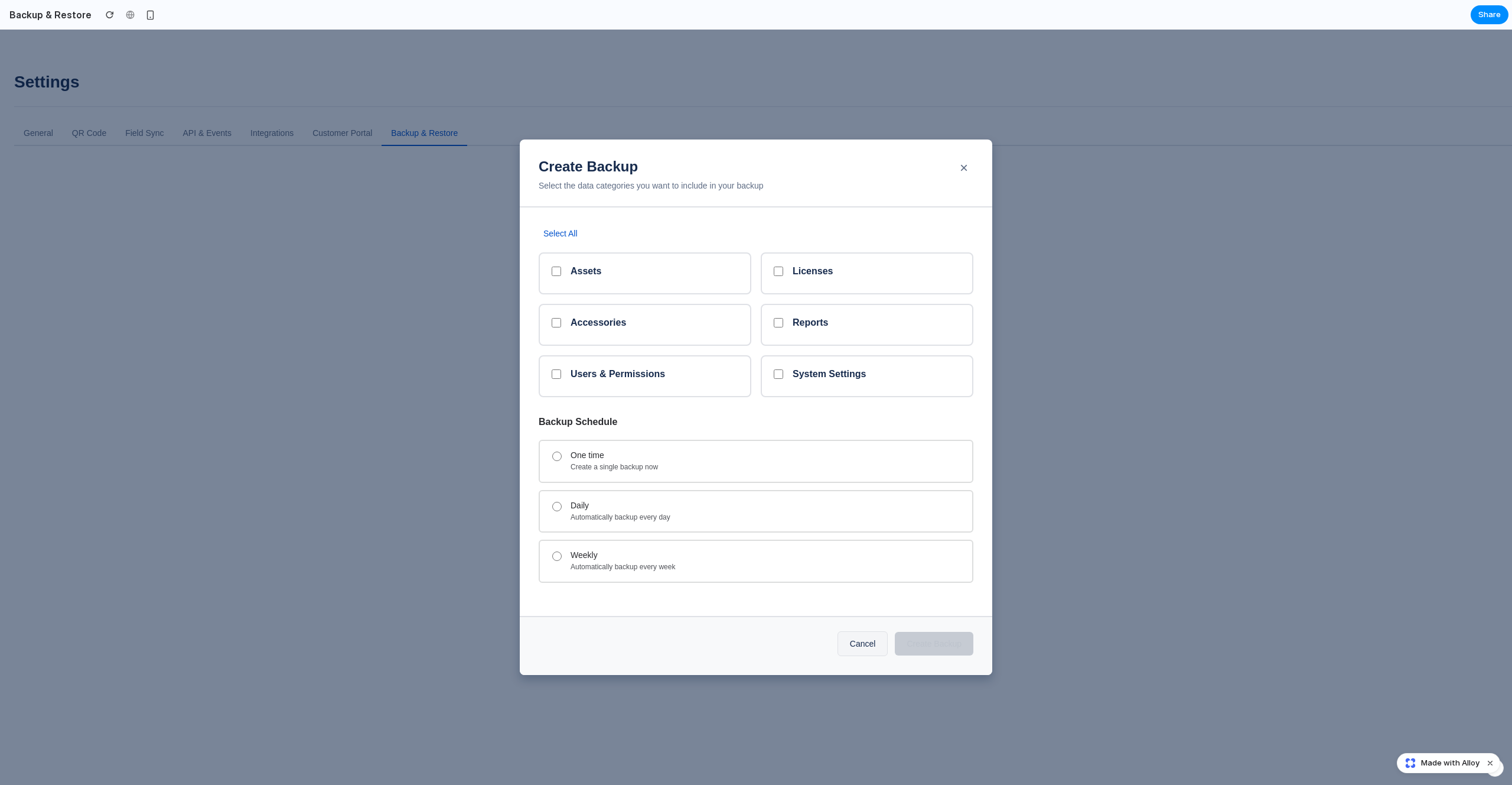
click at [628, 244] on div "Select All Assets Licenses Accessories Reports Users & Permissions System Setti…" at bounding box center [756, 312] width 435 height 172
click at [557, 233] on button "Select All" at bounding box center [561, 233] width 44 height 14
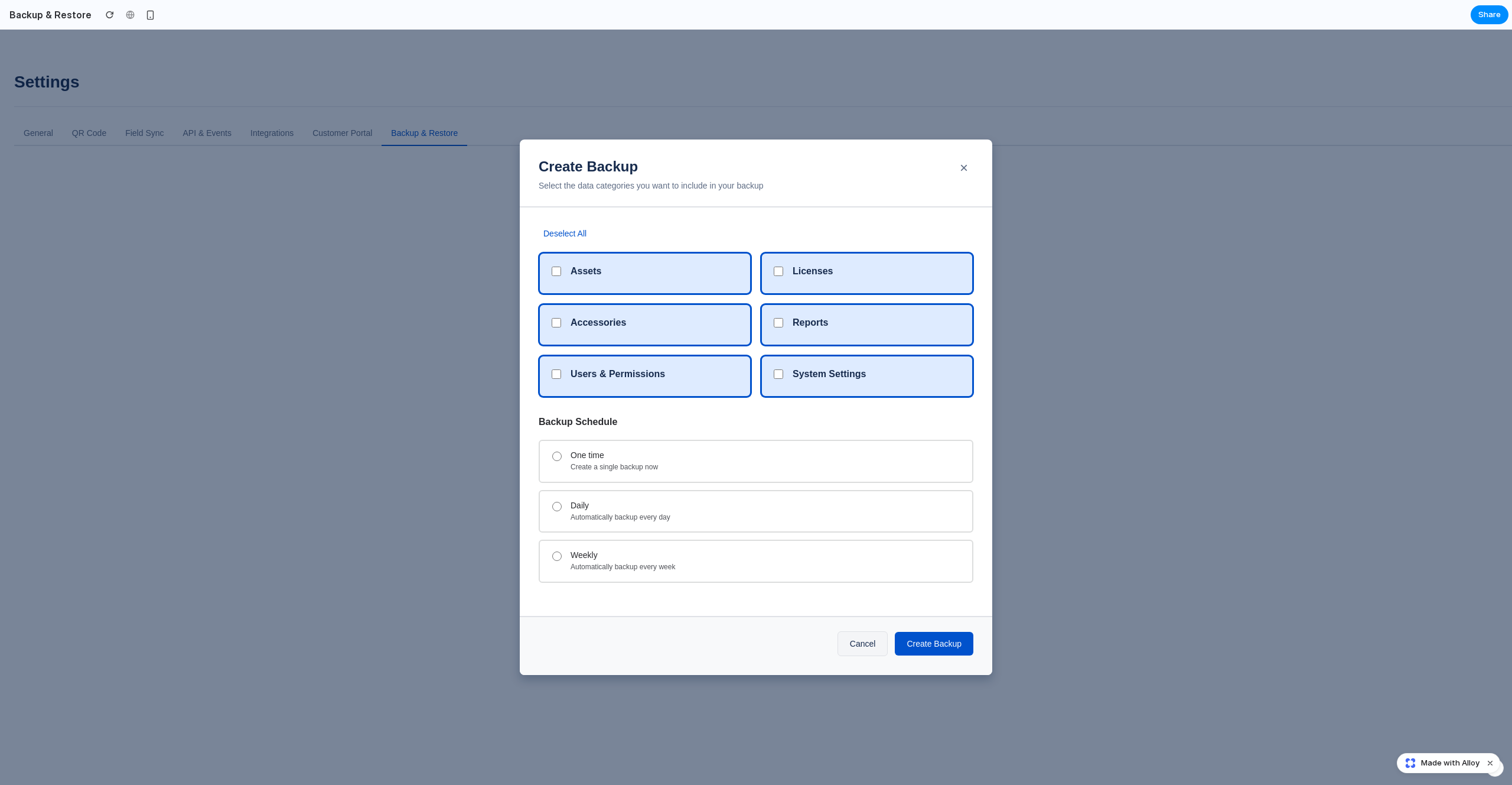
click at [636, 227] on div "Deselect All" at bounding box center [756, 233] width 435 height 14
click at [571, 227] on button "Deselect All" at bounding box center [565, 233] width 52 height 14
